Goal: Navigation & Orientation: Find specific page/section

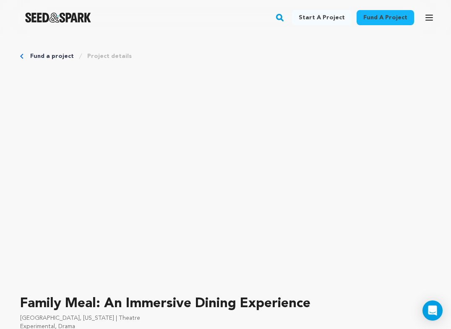
click at [430, 21] on icon "button" at bounding box center [429, 18] width 10 height 10
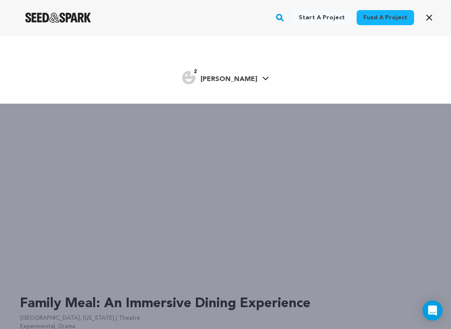
click at [249, 79] on link "2 [PERSON_NAME] [PERSON_NAME] F." at bounding box center [225, 76] width 87 height 15
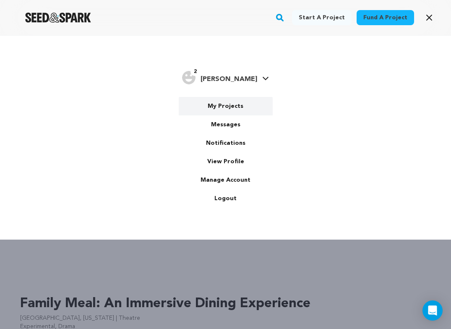
click at [231, 108] on link "My Projects" at bounding box center [226, 106] width 94 height 18
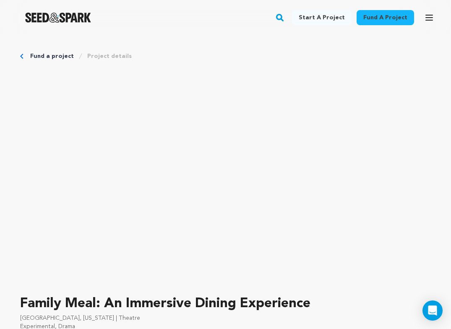
click at [429, 13] on icon "button" at bounding box center [429, 18] width 10 height 10
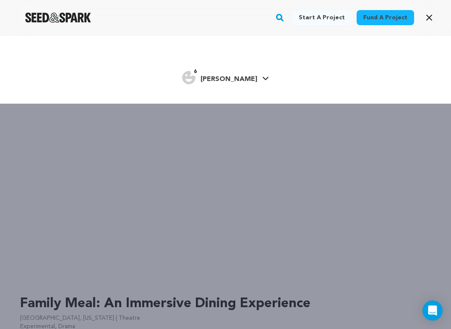
click at [262, 78] on icon at bounding box center [265, 78] width 7 height 4
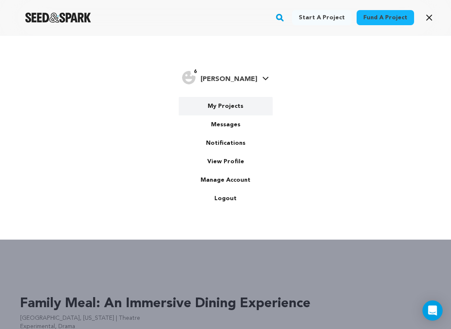
click at [236, 103] on link "My Projects" at bounding box center [226, 106] width 94 height 18
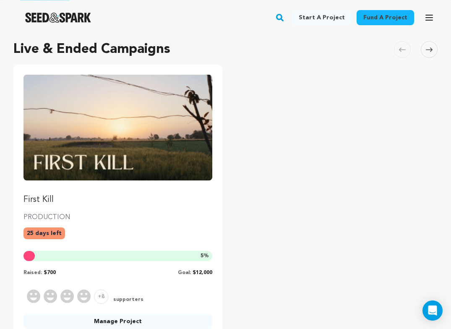
scroll to position [66, 0]
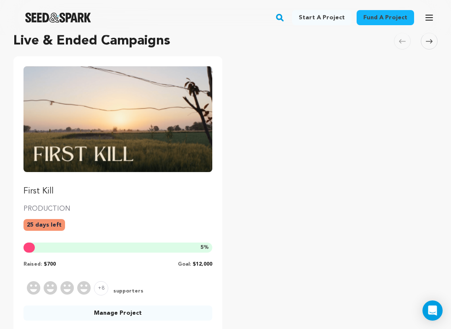
click at [132, 182] on link "First Kill" at bounding box center [118, 131] width 189 height 131
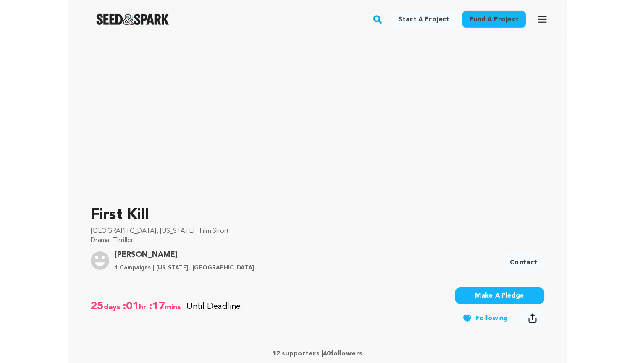
scroll to position [115, 0]
